Goal: Navigation & Orientation: Find specific page/section

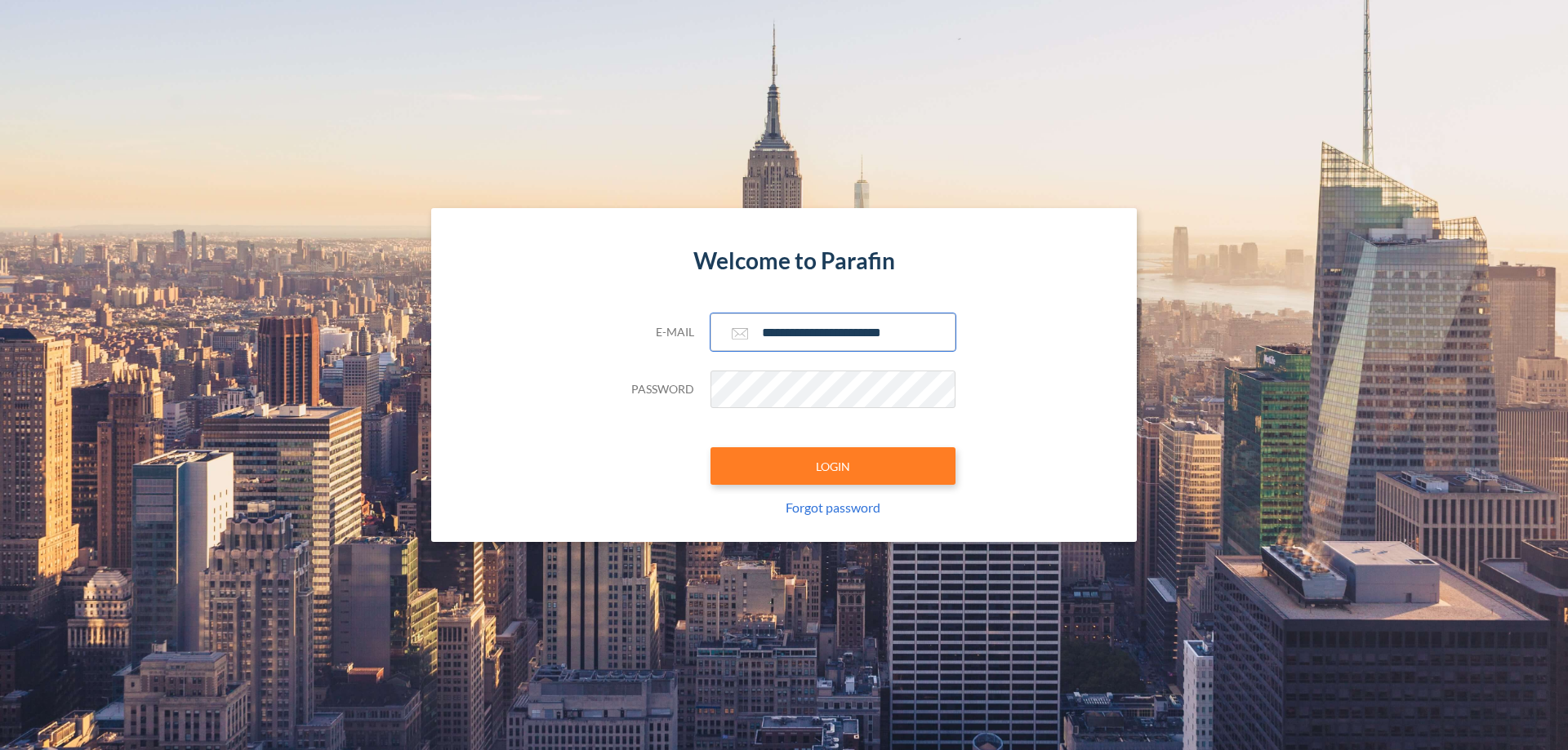
type input "**********"
click at [833, 467] on button "LOGIN" at bounding box center [833, 466] width 245 height 38
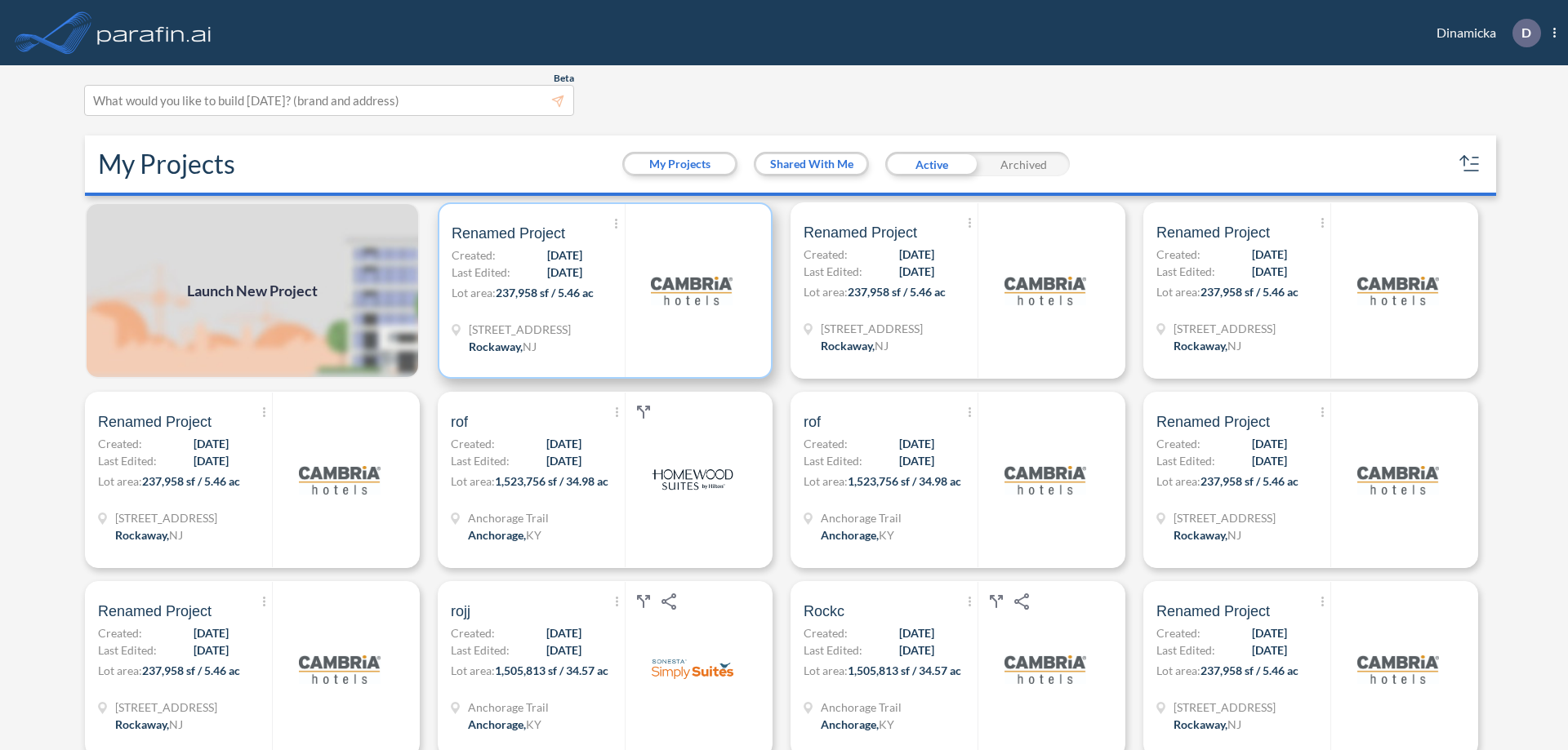
scroll to position [4, 0]
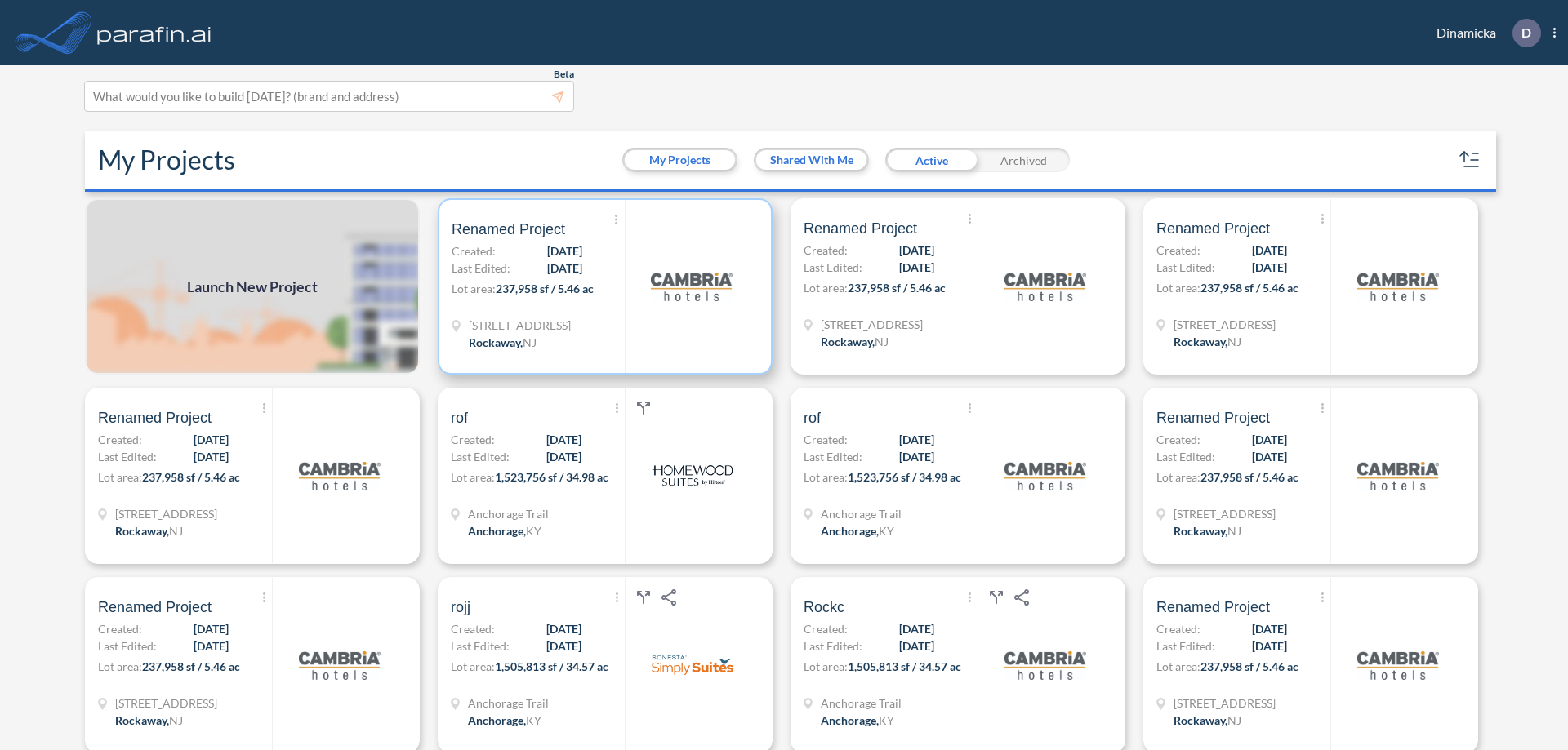
click at [602, 287] on p "Lot area: 237,958 sf / 5.46 ac" at bounding box center [538, 292] width 173 height 23
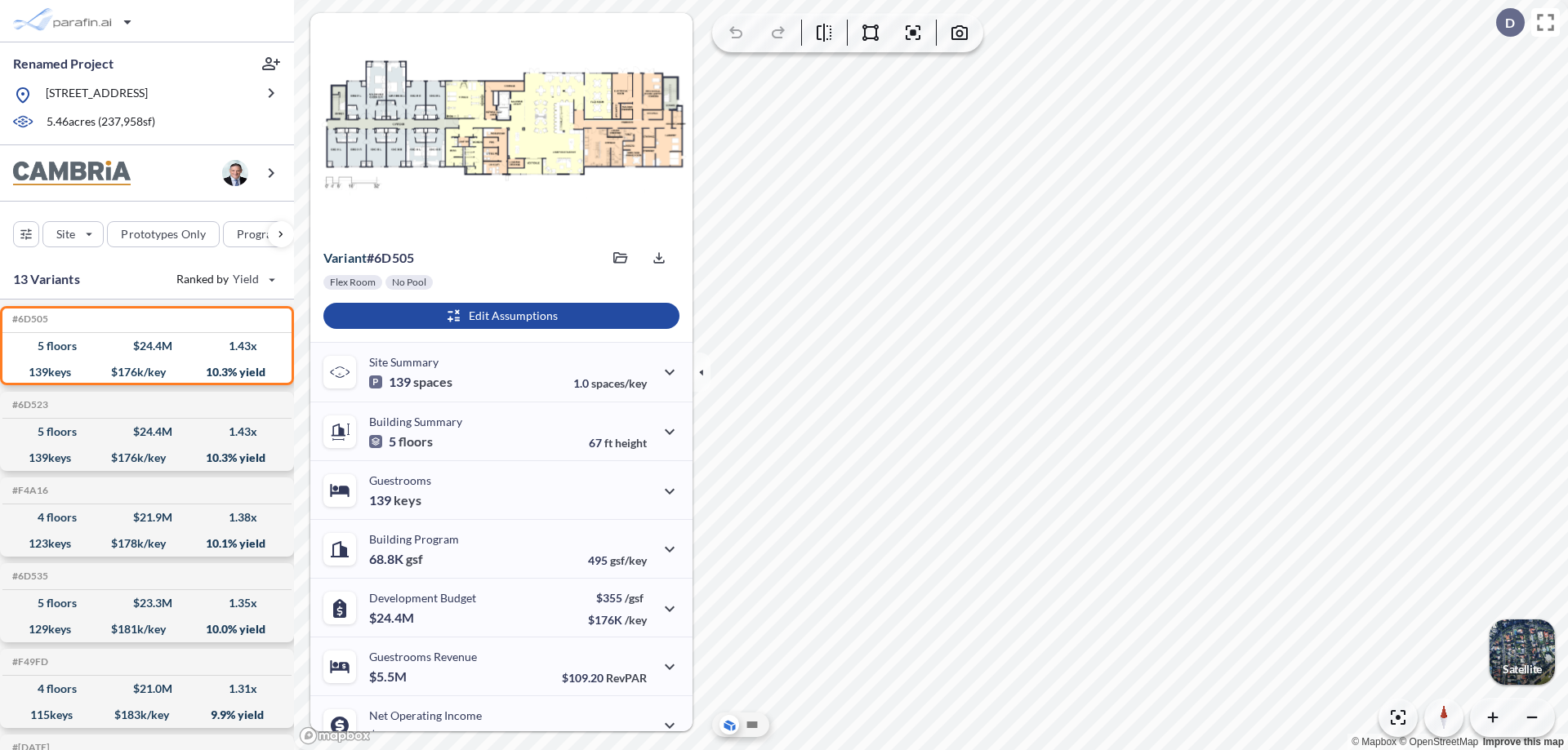
scroll to position [83, 0]
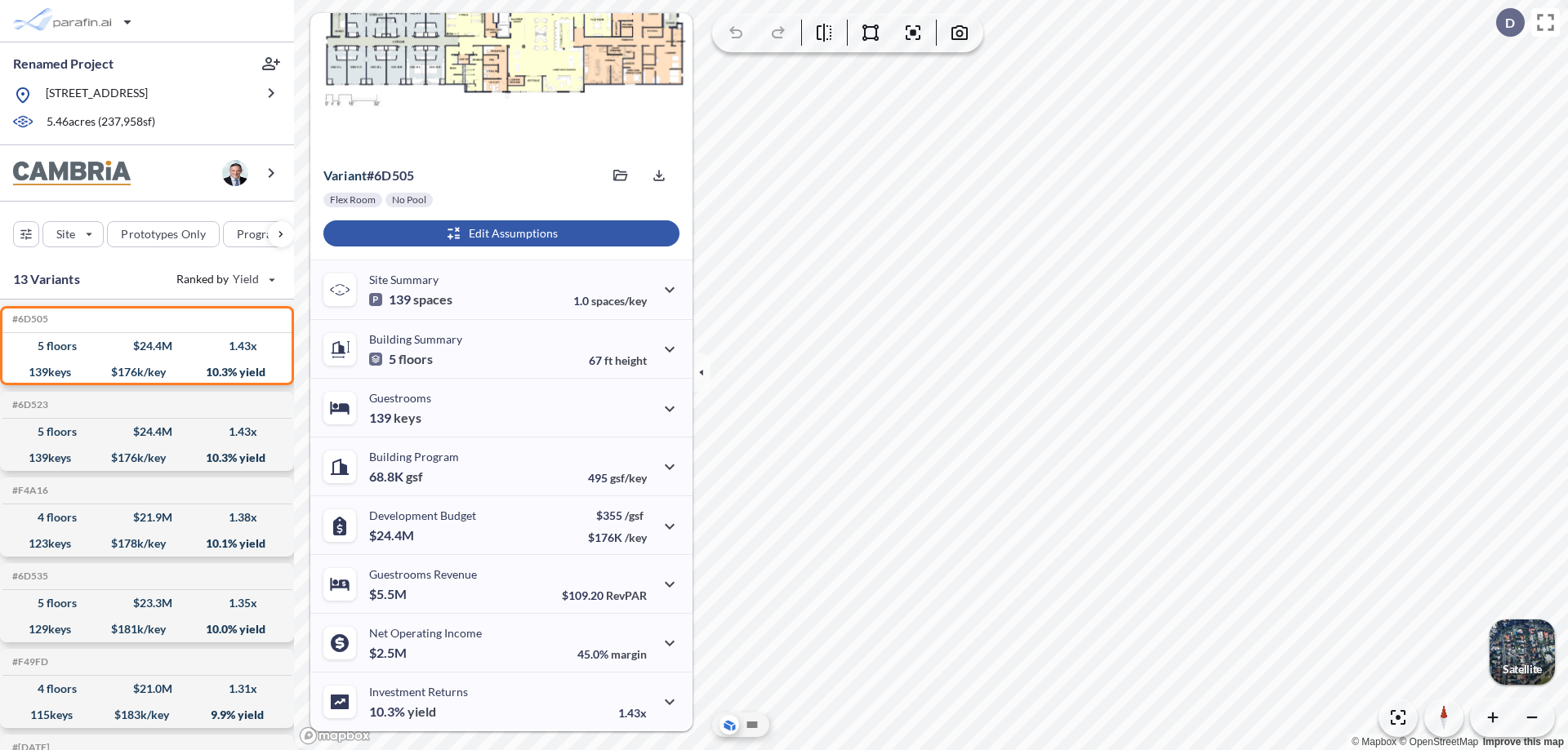
click at [499, 233] on div "button" at bounding box center [502, 233] width 356 height 26
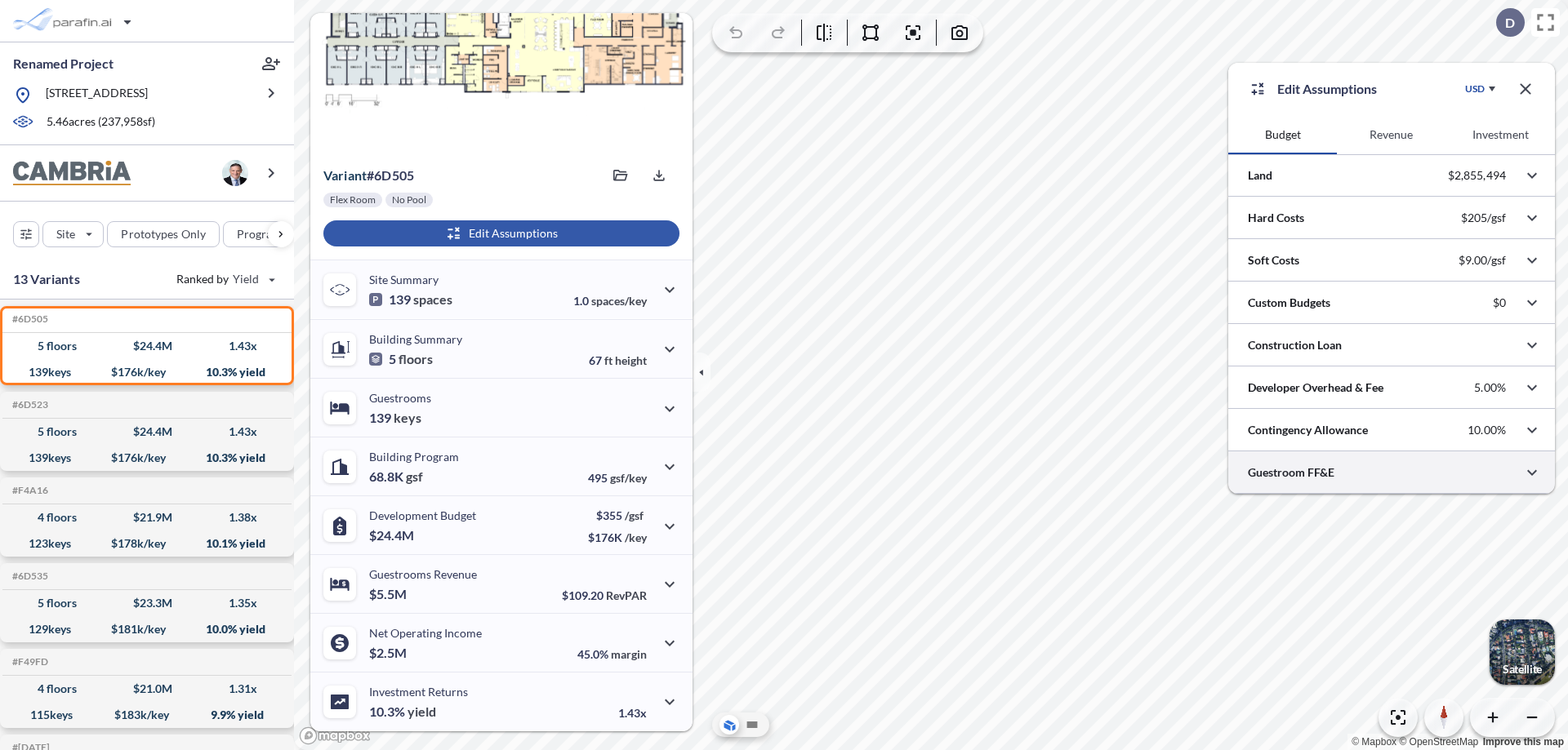
click at [1392, 472] on div at bounding box center [1392, 472] width 327 height 42
